Goal: Check status

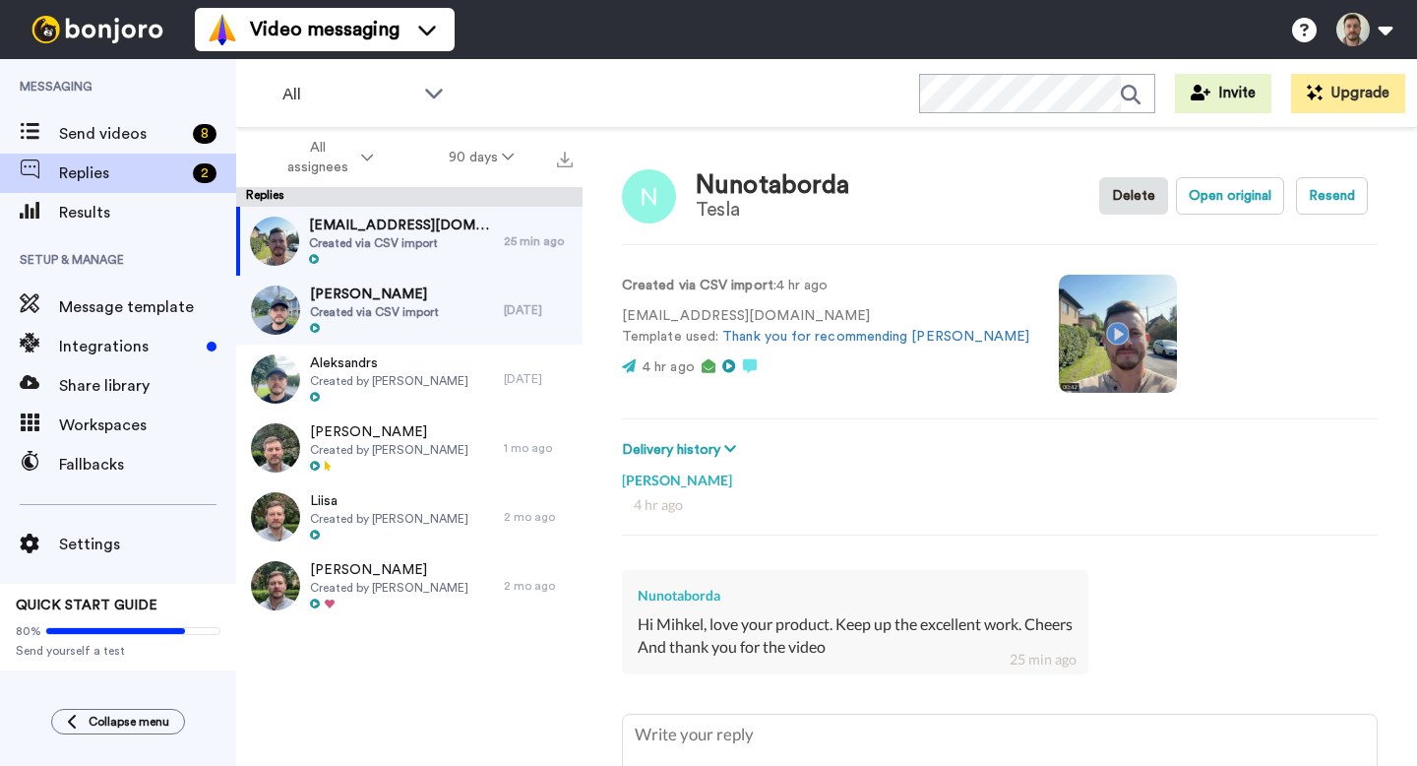
type textarea "x"
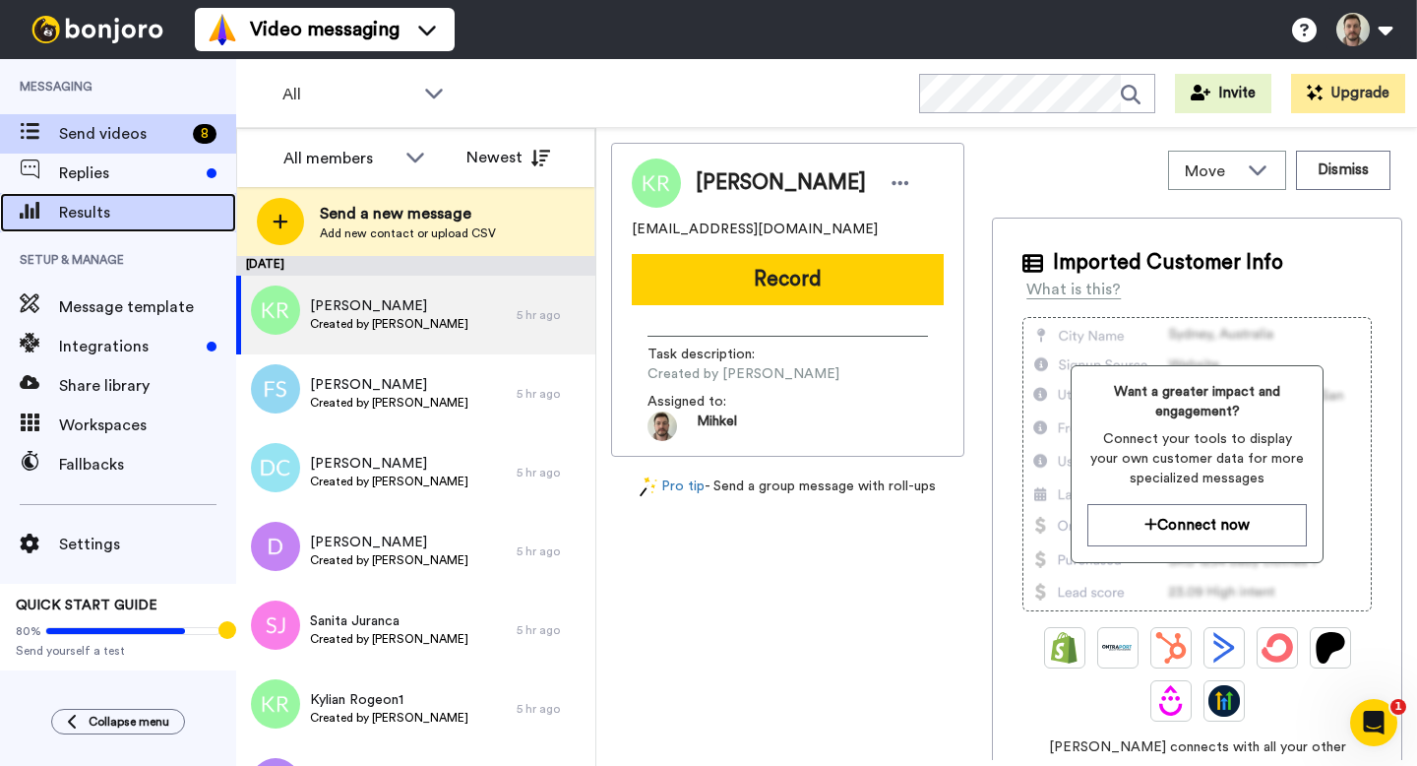
click at [130, 204] on span "Results" at bounding box center [147, 213] width 177 height 24
